Goal: Communication & Community: Connect with others

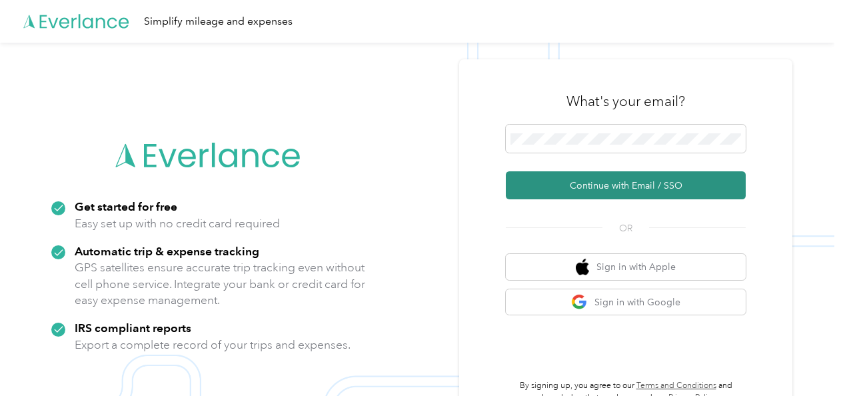
click at [575, 179] on button "Continue with Email / SSO" at bounding box center [626, 185] width 240 height 28
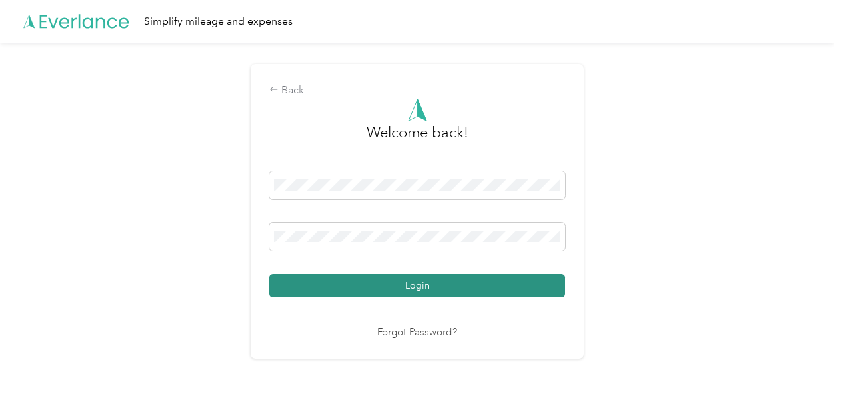
click at [451, 288] on button "Login" at bounding box center [417, 285] width 296 height 23
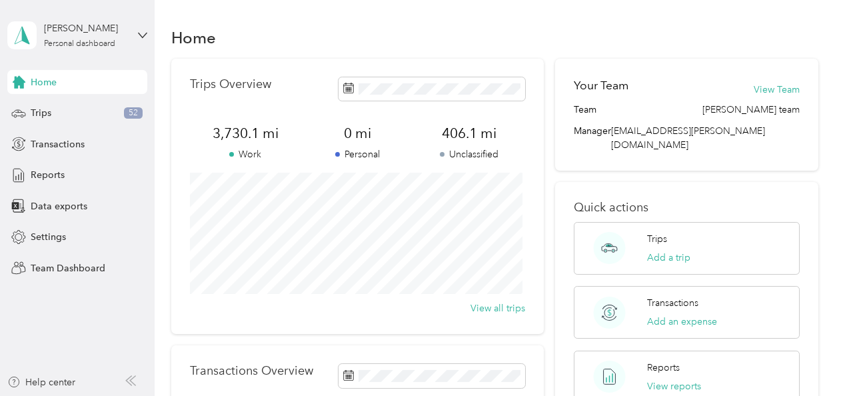
click at [145, 29] on div "[PERSON_NAME] Personal dashboard" at bounding box center [77, 35] width 140 height 47
click at [110, 112] on div "Team dashboard" at bounding box center [185, 104] width 337 height 23
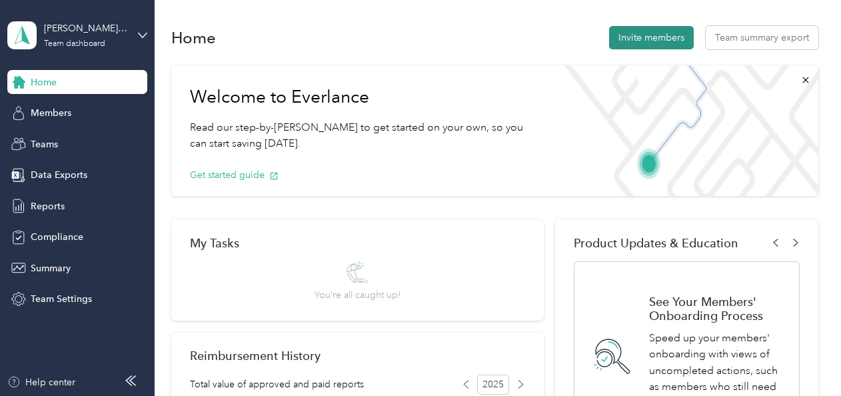
click at [635, 39] on button "Invite members" at bounding box center [651, 37] width 85 height 23
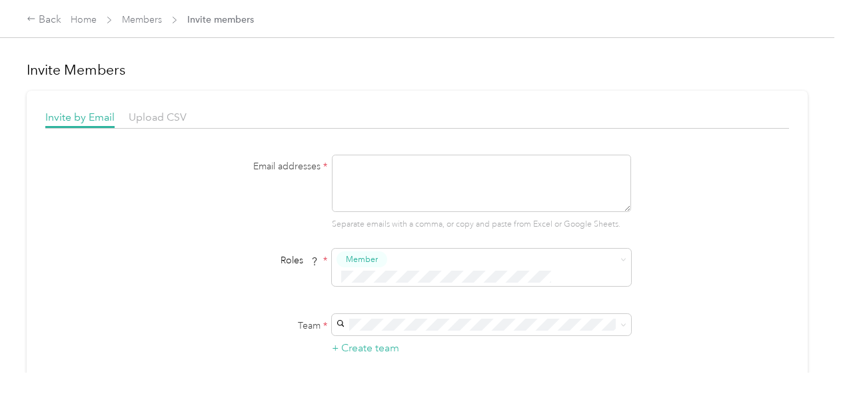
click at [424, 168] on textarea at bounding box center [481, 183] width 299 height 57
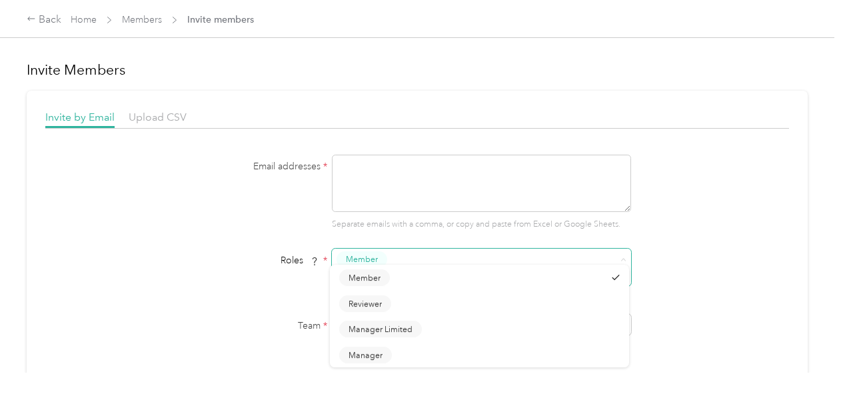
click at [615, 261] on span "Member" at bounding box center [481, 267] width 299 height 37
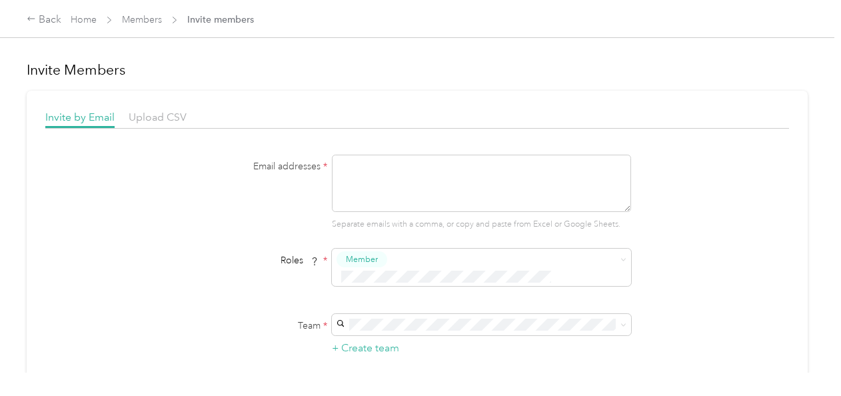
click at [527, 287] on li "Member" at bounding box center [479, 282] width 299 height 26
click at [617, 320] on span at bounding box center [621, 324] width 11 height 9
click at [421, 165] on textarea at bounding box center [481, 183] width 299 height 57
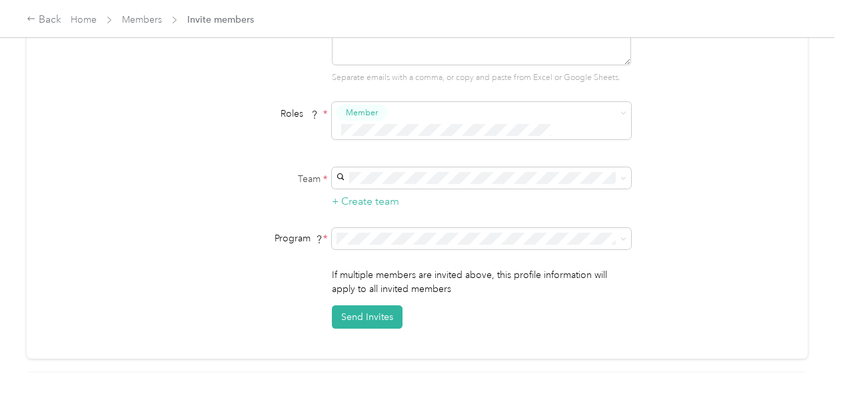
scroll to position [157, 0]
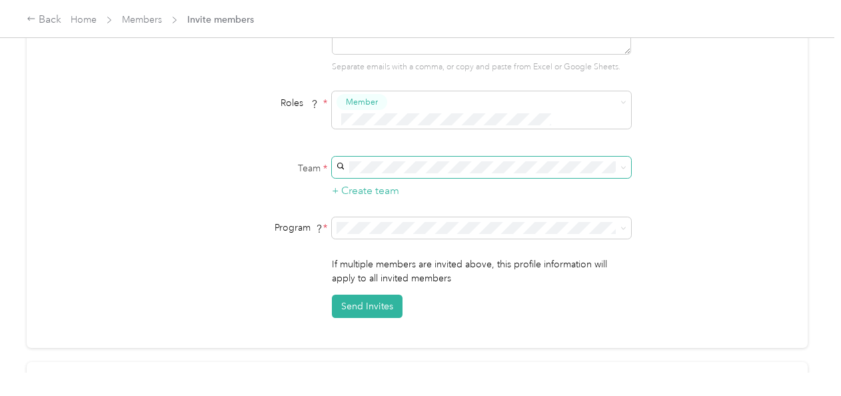
type textarea "[EMAIL_ADDRESS][PERSON_NAME][DOMAIN_NAME]"
click at [625, 157] on span at bounding box center [481, 167] width 299 height 21
click at [623, 161] on span at bounding box center [624, 166] width 6 height 11
click at [621, 225] on icon at bounding box center [624, 228] width 6 height 6
click at [497, 47] on li "Aco Rate (CPM)" at bounding box center [479, 46] width 299 height 23
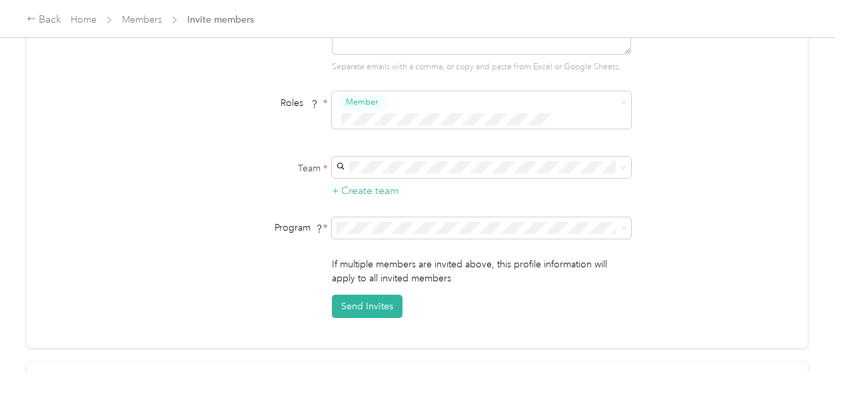
click at [425, 167] on span "[PERSON_NAME] team" at bounding box center [387, 165] width 97 height 11
click at [379, 295] on button "Send Invites" at bounding box center [367, 306] width 71 height 23
